Goal: Task Accomplishment & Management: Manage account settings

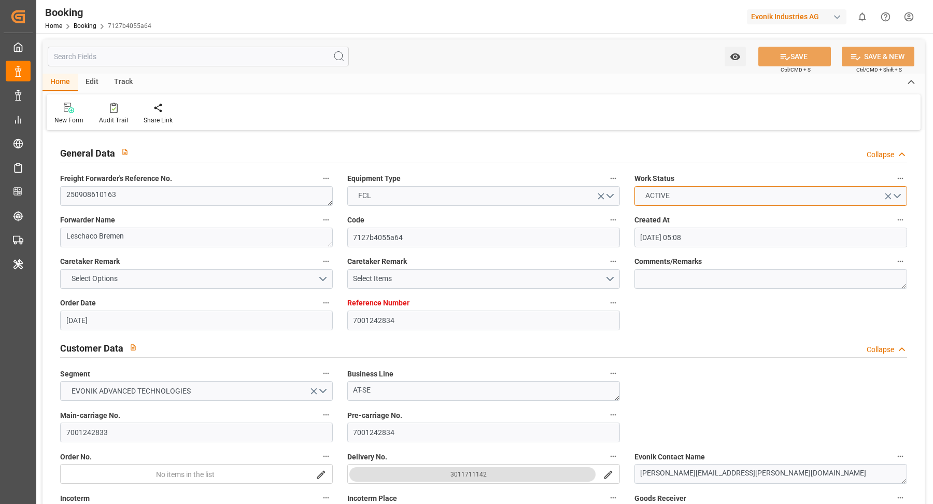
click at [703, 197] on button "ACTIVE" at bounding box center [770, 196] width 273 height 20
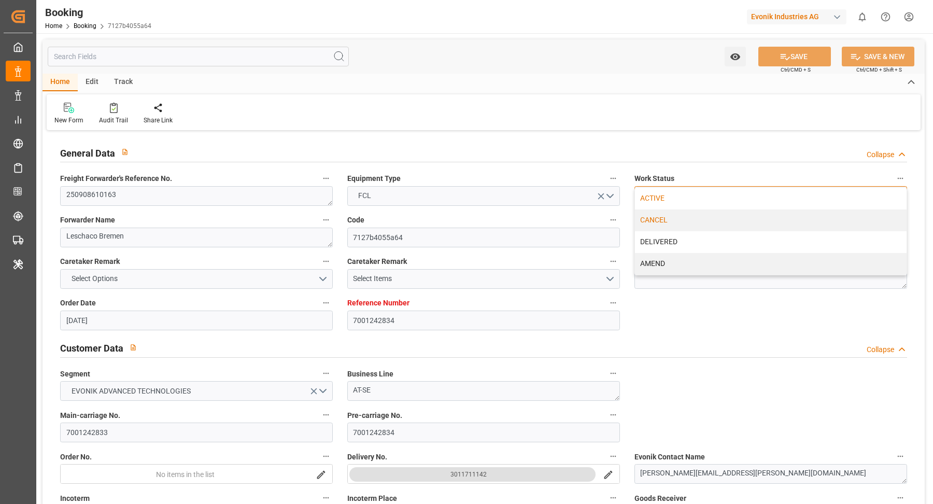
click at [694, 225] on div "CANCEL" at bounding box center [771, 220] width 272 height 22
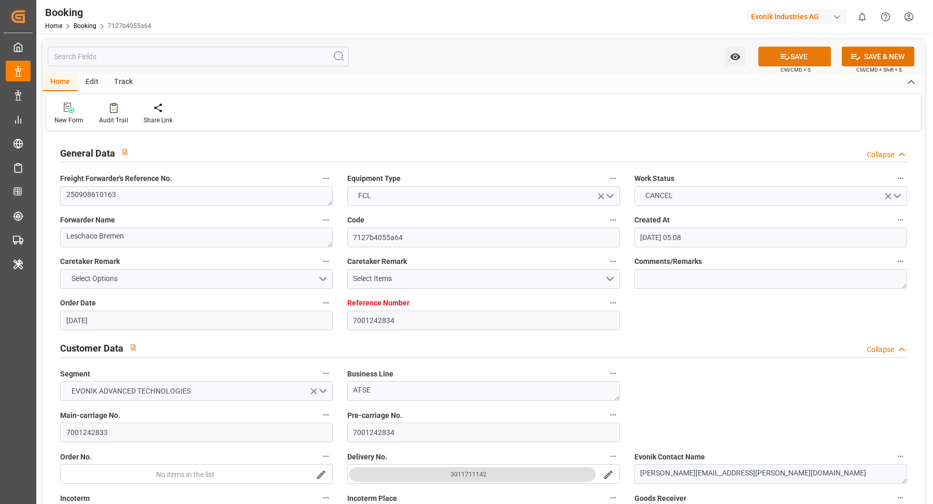
click at [809, 58] on button "SAVE" at bounding box center [794, 57] width 73 height 20
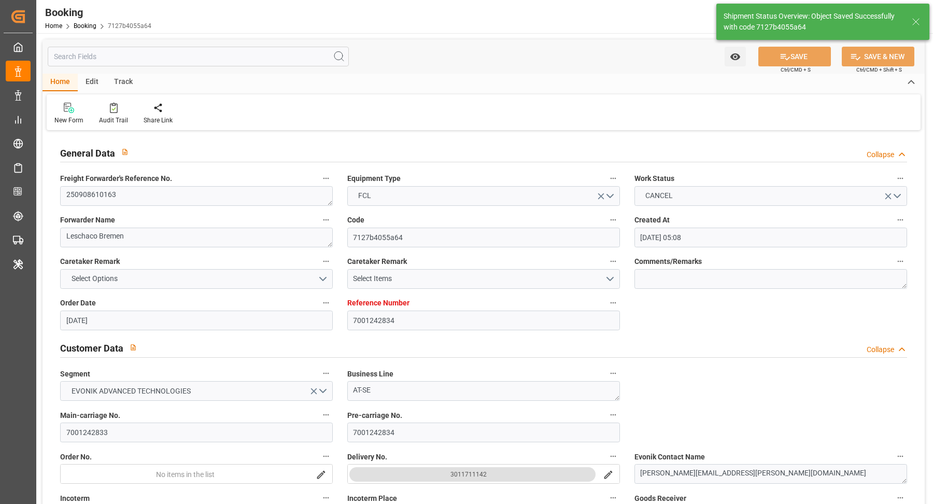
type input "05.09.2025 05:03"
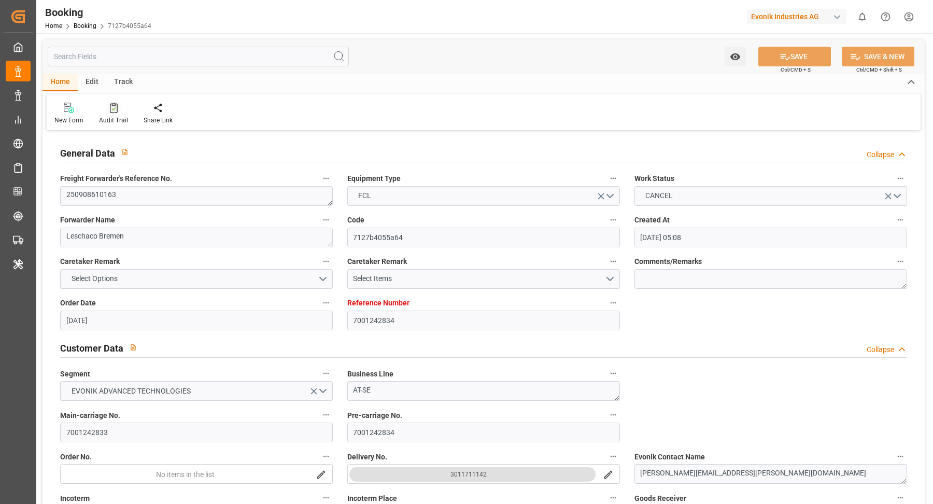
click at [111, 110] on icon at bounding box center [113, 109] width 4 height 4
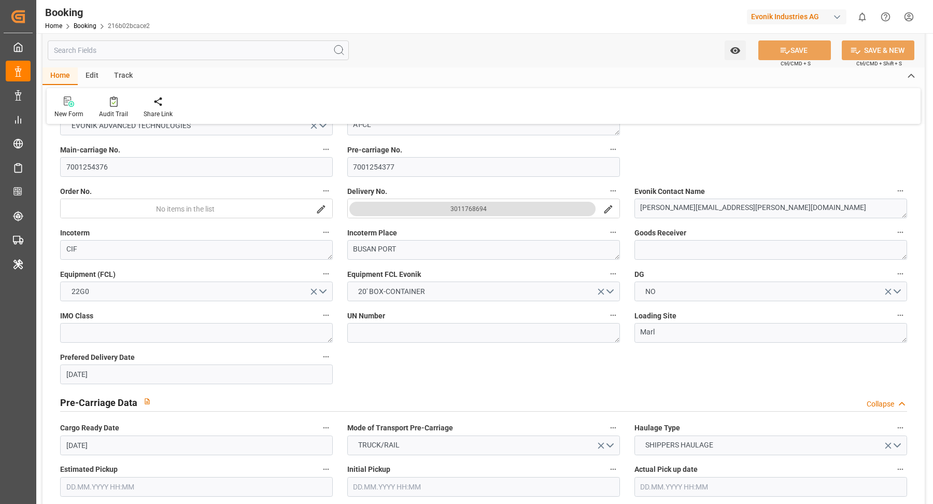
scroll to position [58, 0]
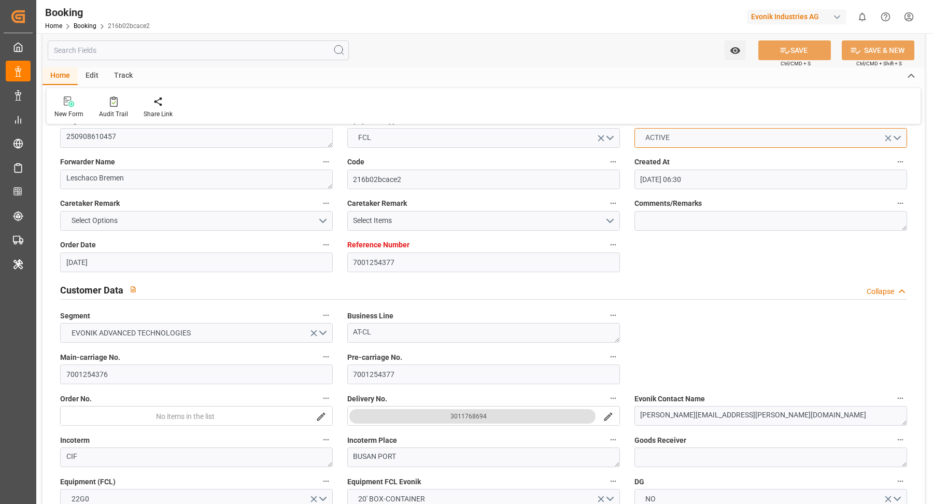
click at [740, 143] on button "ACTIVE" at bounding box center [770, 138] width 273 height 20
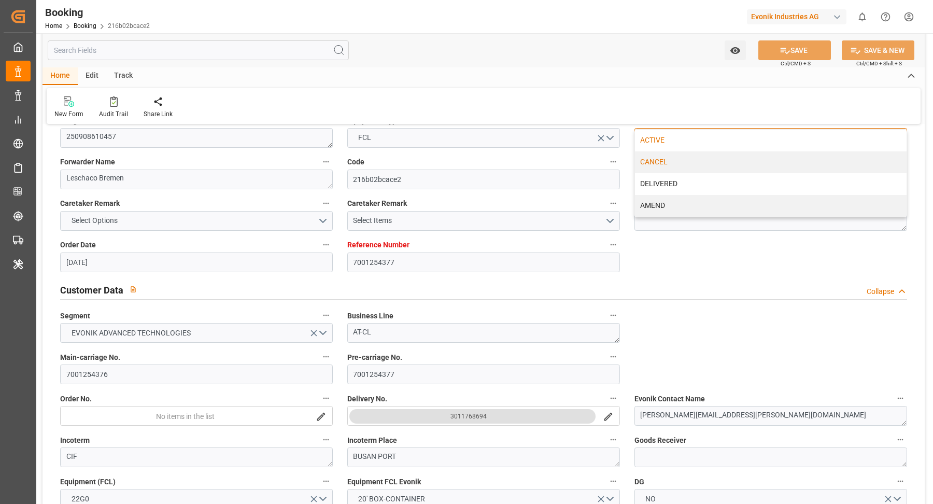
click at [688, 168] on div "CANCEL" at bounding box center [771, 162] width 272 height 22
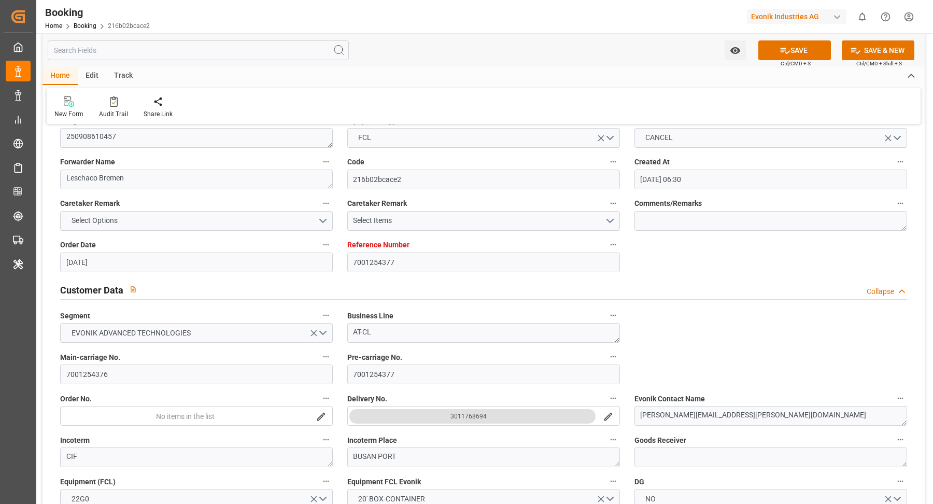
click at [792, 45] on button "SAVE" at bounding box center [794, 50] width 73 height 20
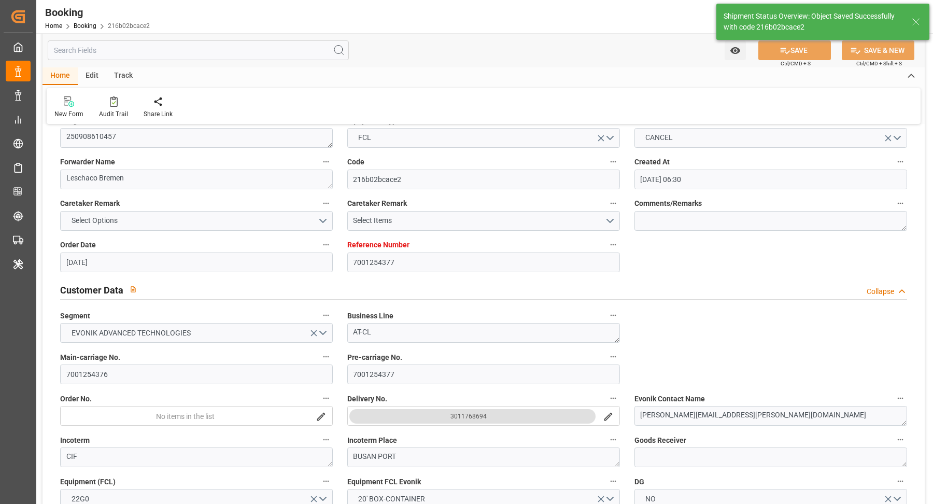
type input "05.09.2025 05:03"
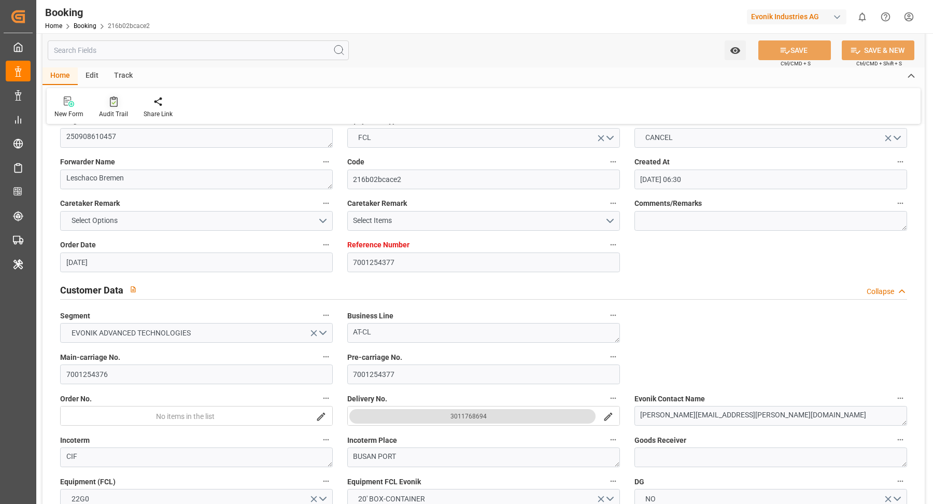
click at [112, 109] on div "Audit Trail" at bounding box center [113, 113] width 29 height 9
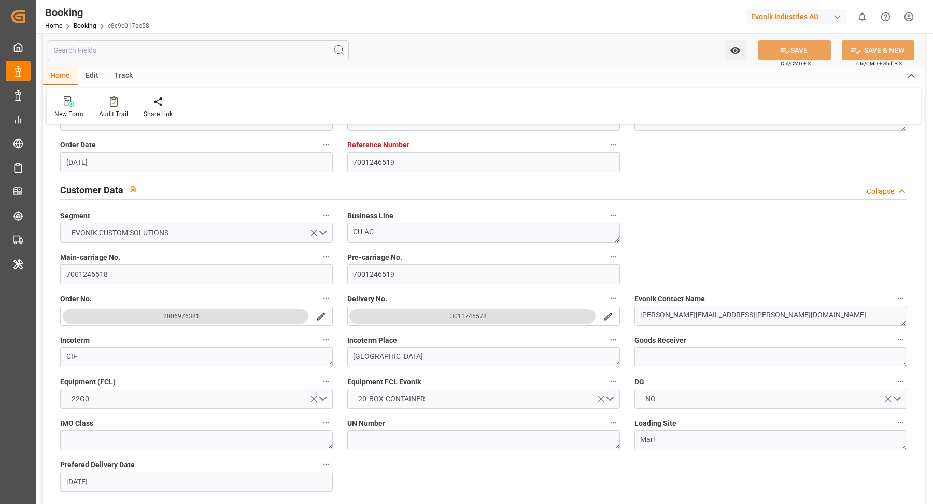
scroll to position [22, 0]
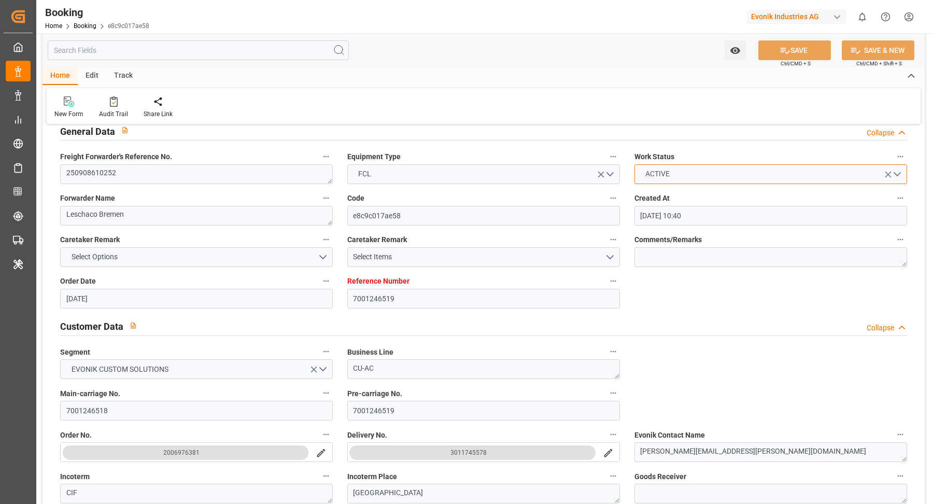
click at [712, 172] on button "ACTIVE" at bounding box center [770, 174] width 273 height 20
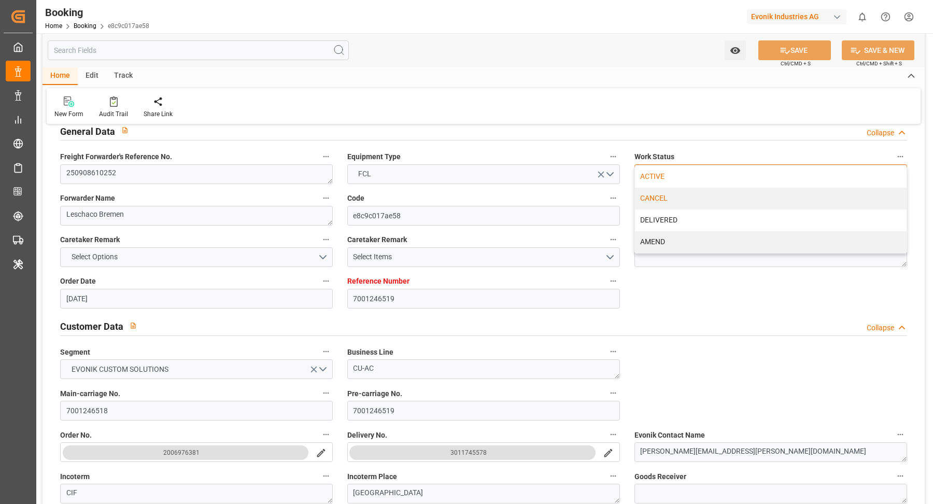
click at [688, 202] on div "CANCEL" at bounding box center [771, 199] width 272 height 22
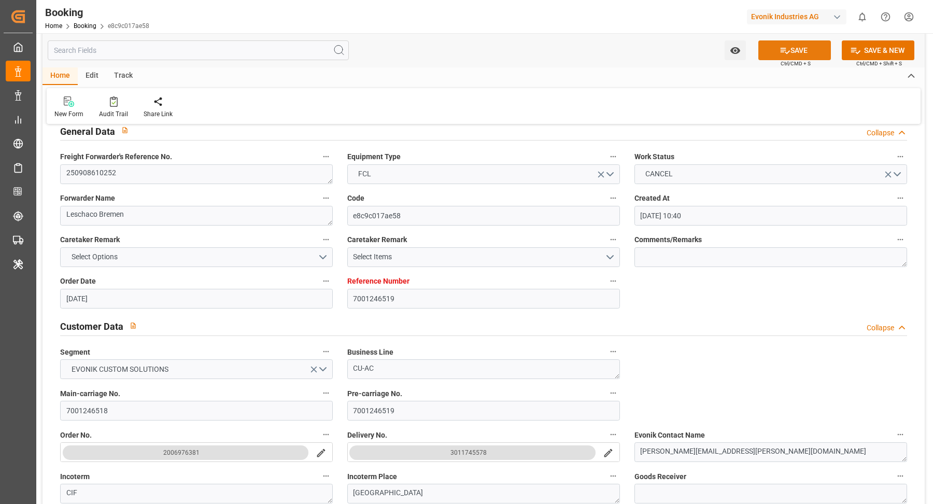
click at [801, 41] on button "SAVE" at bounding box center [794, 50] width 73 height 20
click at [108, 94] on div "New Form Audit Trail Share Link" at bounding box center [484, 106] width 874 height 36
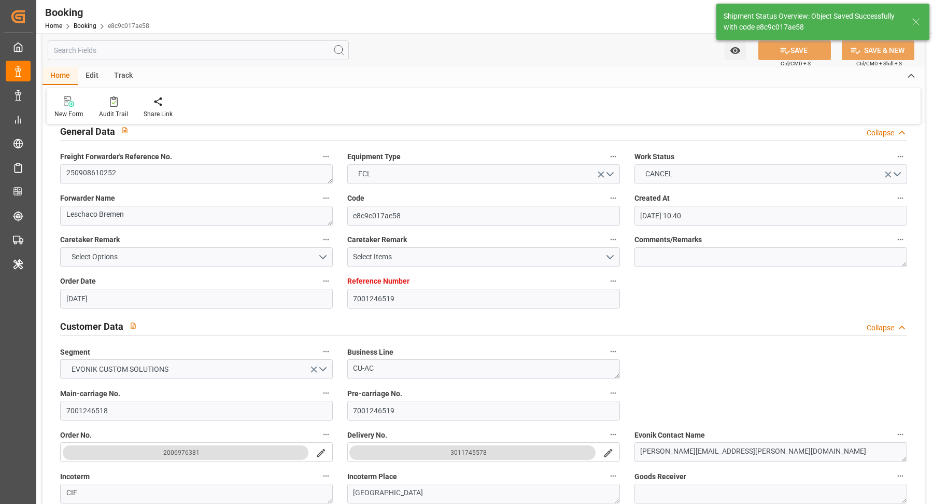
type input "05.09.2025 05:04"
click at [112, 107] on div "Audit Trail" at bounding box center [113, 107] width 45 height 23
